Goal: Communication & Community: Connect with others

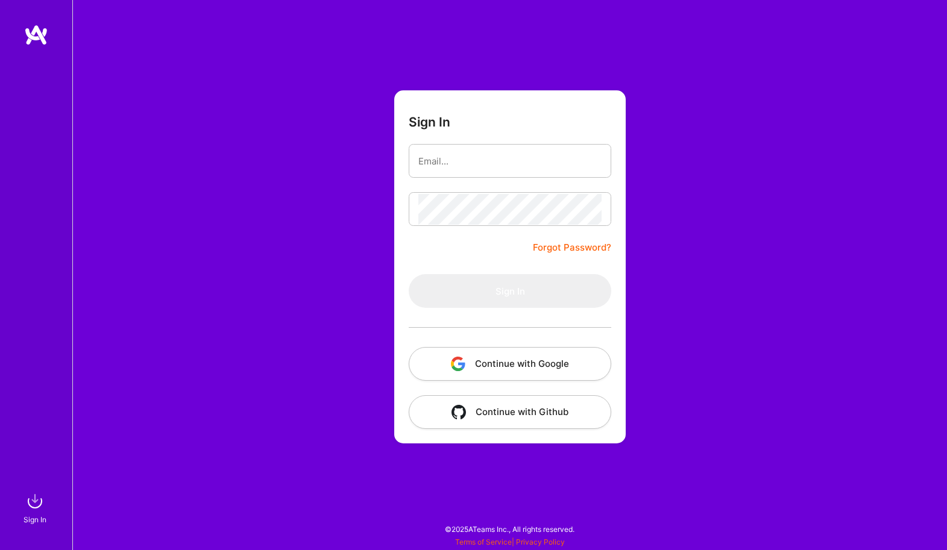
type input "[DOMAIN_NAME][EMAIL_ADDRESS][DOMAIN_NAME]"
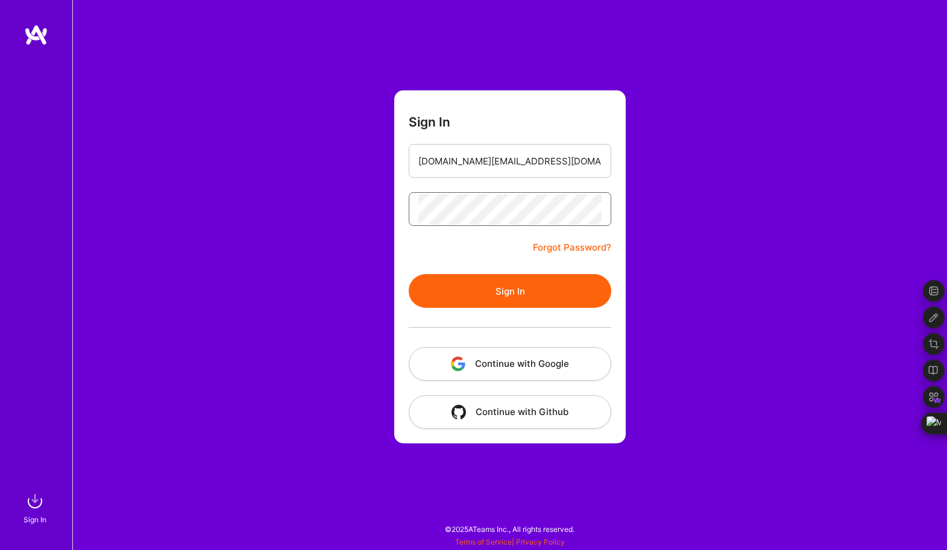
click at [409, 274] on button "Sign In" at bounding box center [510, 291] width 203 height 34
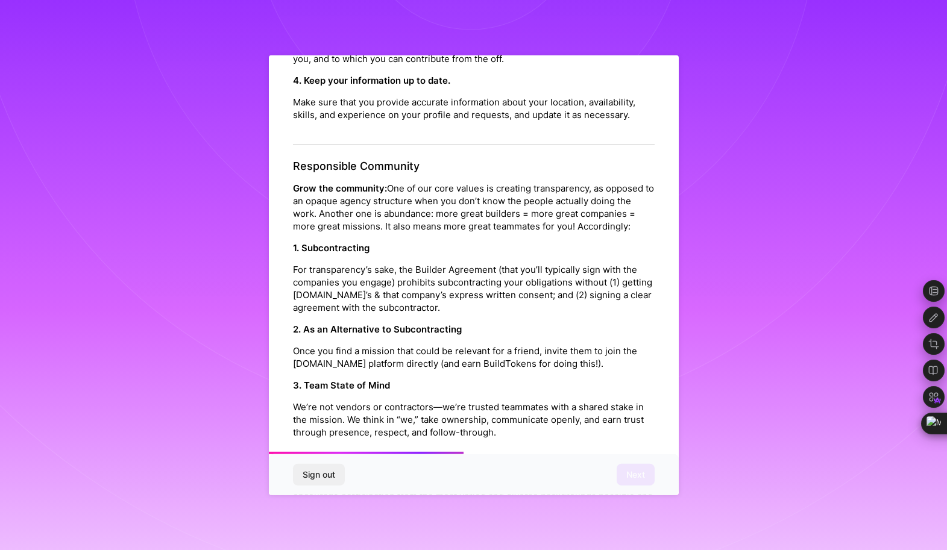
scroll to position [1217, 0]
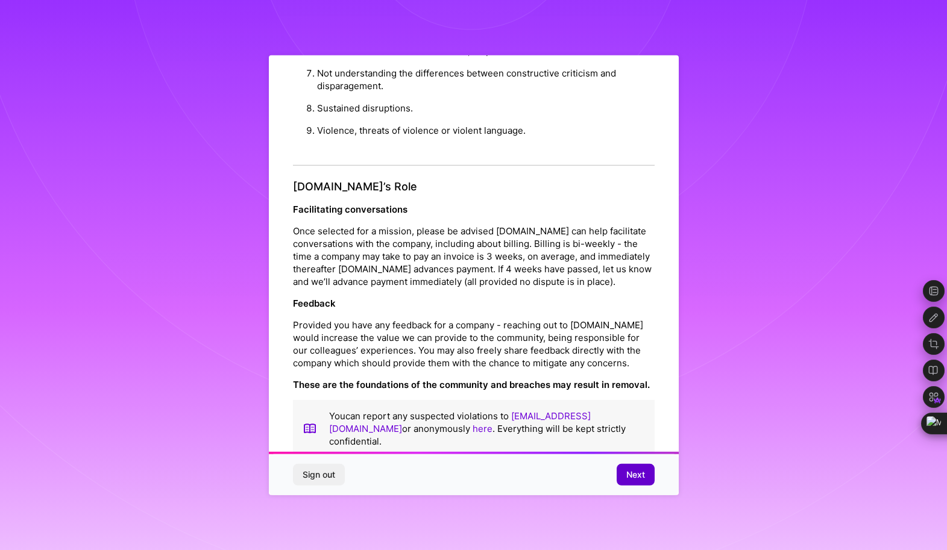
click at [637, 473] on span "Next" at bounding box center [635, 475] width 19 height 12
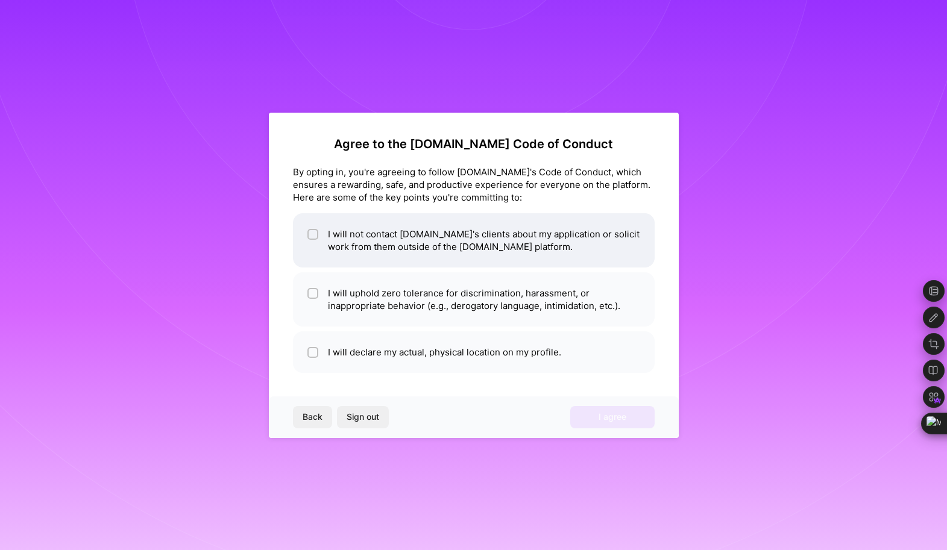
click at [311, 234] on input "checkbox" at bounding box center [314, 235] width 8 height 8
checkbox input "true"
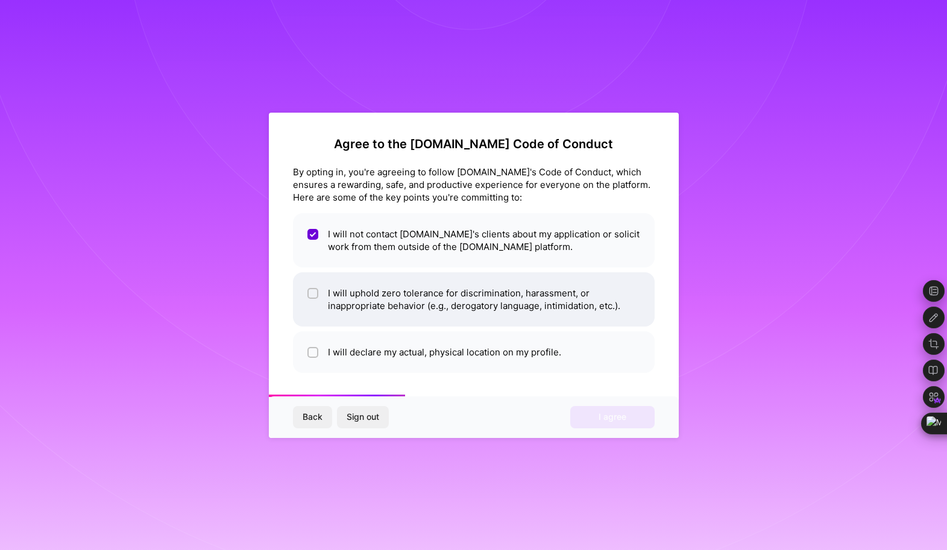
click at [310, 296] on input "checkbox" at bounding box center [314, 294] width 8 height 8
checkbox input "true"
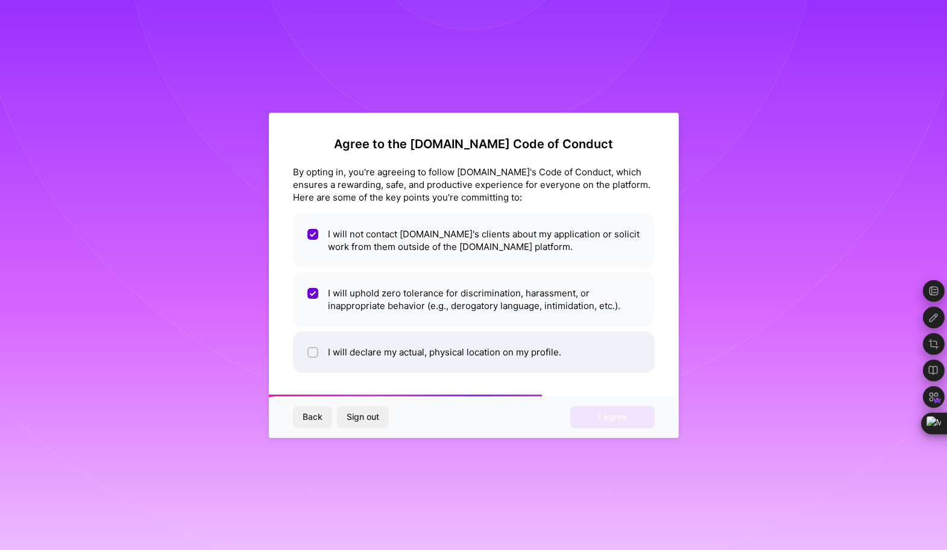
click at [310, 352] on input "checkbox" at bounding box center [314, 353] width 8 height 8
checkbox input "true"
click at [630, 417] on button "I agree" at bounding box center [612, 417] width 84 height 22
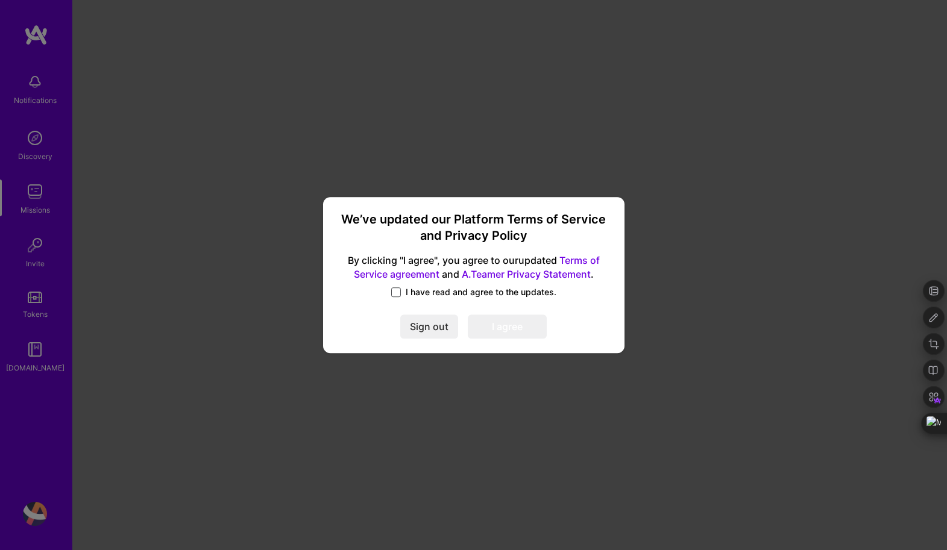
click at [399, 292] on span at bounding box center [396, 293] width 10 height 10
click at [0, 0] on input "I have read and agree to the updates." at bounding box center [0, 0] width 0 height 0
click at [499, 332] on button "I agree" at bounding box center [507, 327] width 79 height 24
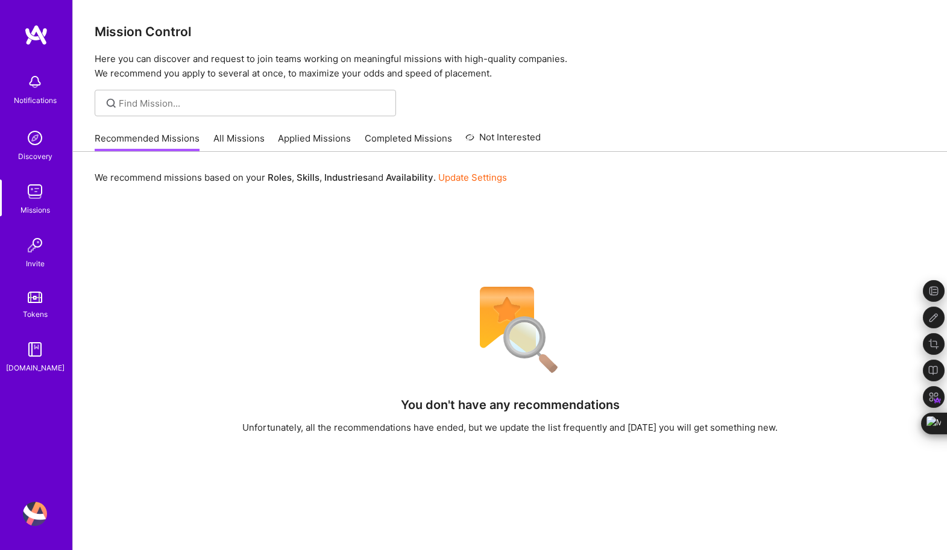
click at [39, 96] on div "Notifications" at bounding box center [35, 100] width 43 height 13
click at [45, 143] on img at bounding box center [35, 138] width 24 height 24
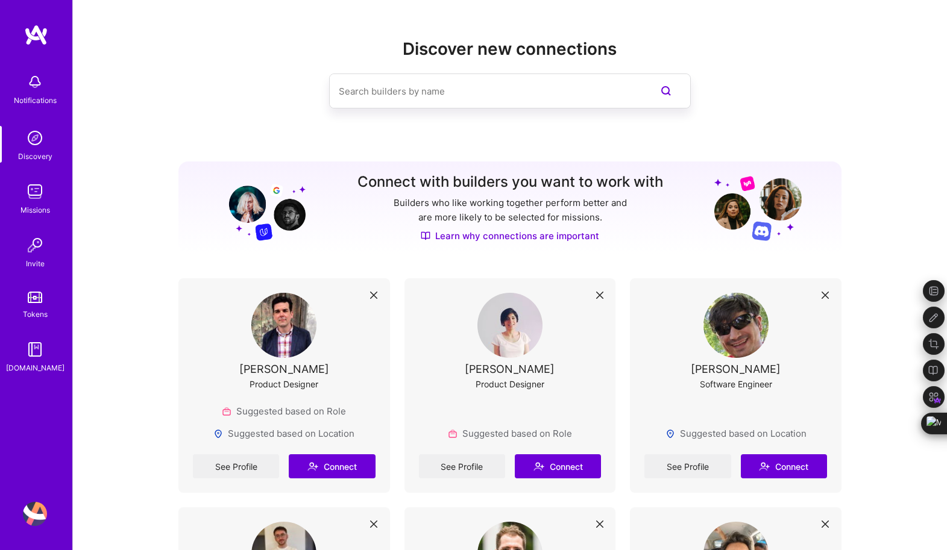
click at [37, 200] on img at bounding box center [35, 192] width 24 height 24
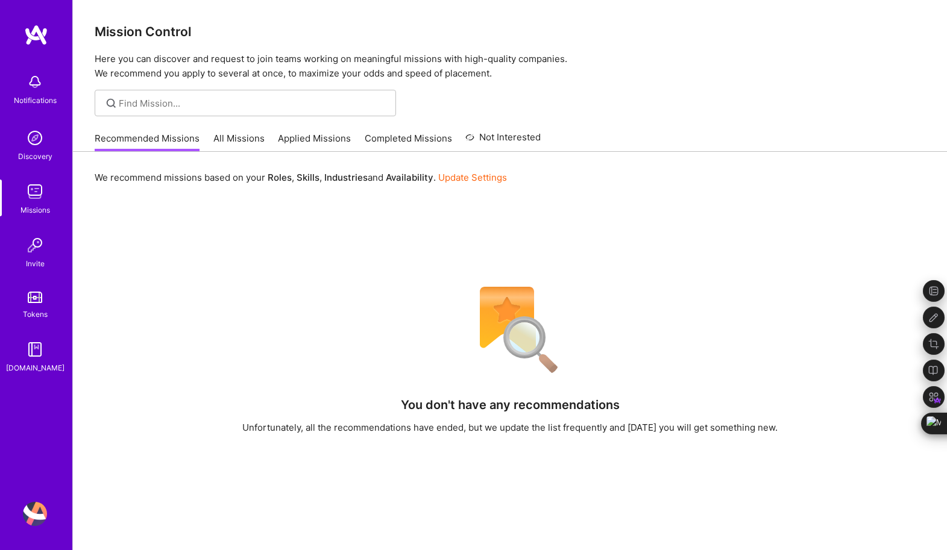
click at [40, 265] on div "Invite" at bounding box center [35, 263] width 19 height 13
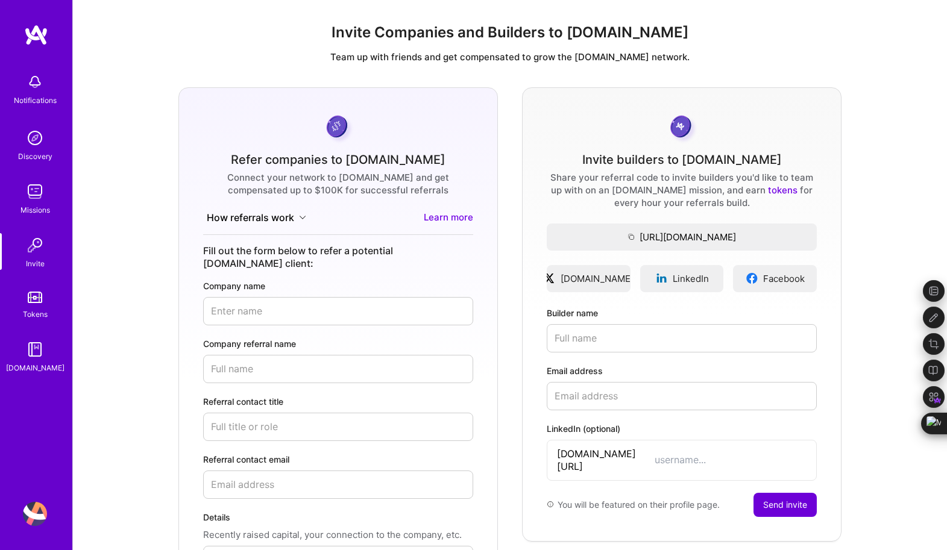
click at [42, 312] on div "Tokens" at bounding box center [35, 314] width 25 height 13
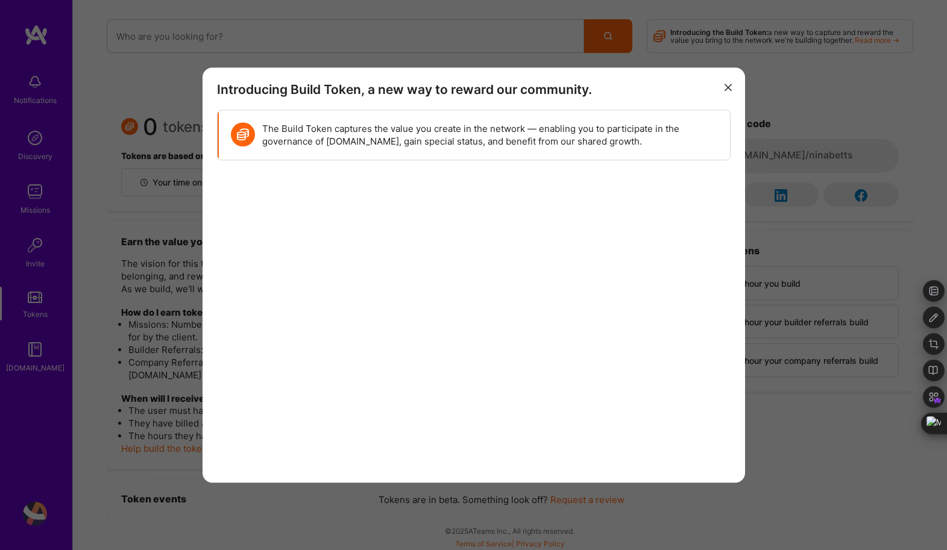
click at [41, 367] on div "Introducing Build Token, a new way to reward our community. The Build Token cap…" at bounding box center [473, 275] width 947 height 550
